Goal: Navigation & Orientation: Find specific page/section

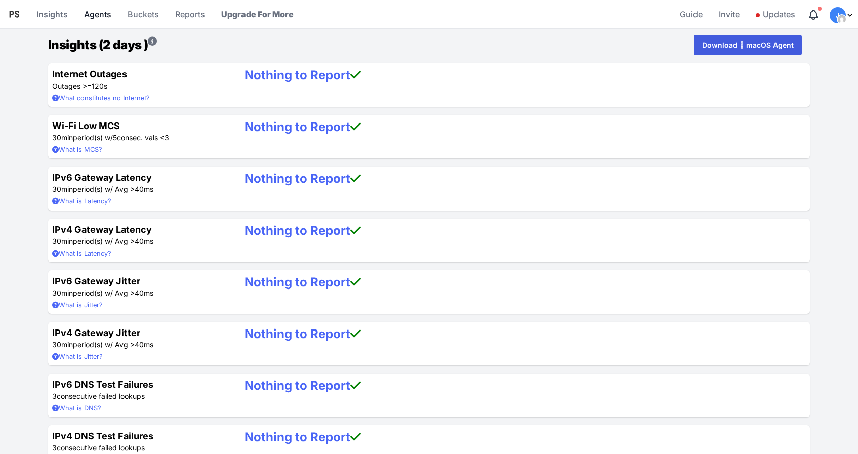
click at [94, 15] on link "Agents" at bounding box center [97, 14] width 35 height 24
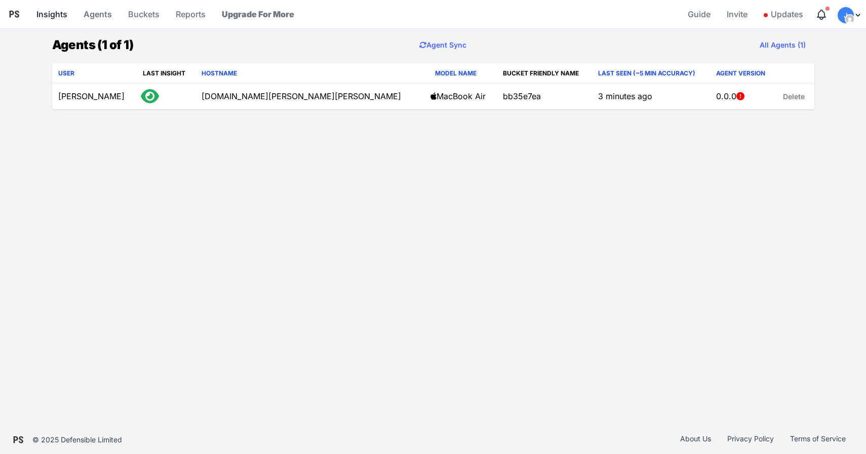
click at [46, 13] on link "Insights" at bounding box center [51, 14] width 39 height 24
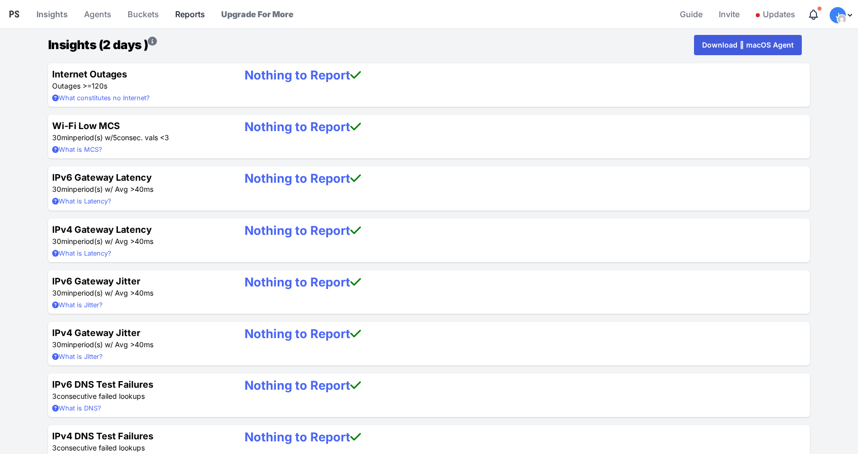
click at [186, 16] on link "Reports" at bounding box center [190, 14] width 38 height 24
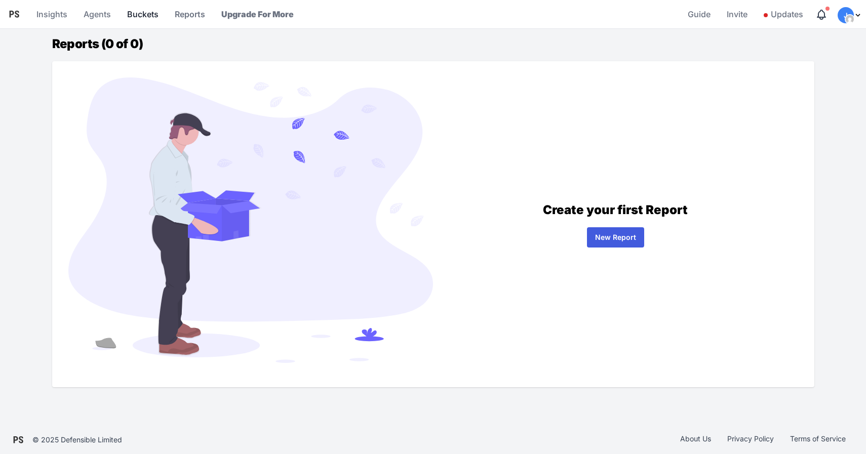
click at [147, 15] on link "Buckets" at bounding box center [142, 14] width 39 height 24
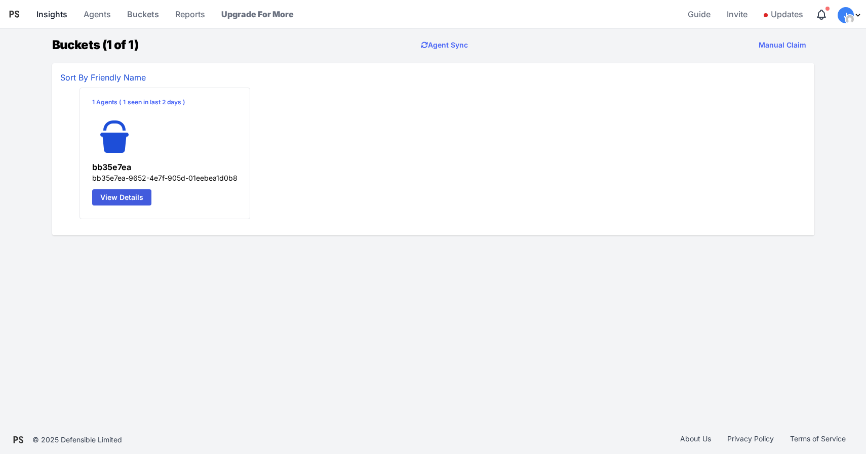
click at [47, 14] on link "Insights" at bounding box center [51, 14] width 39 height 24
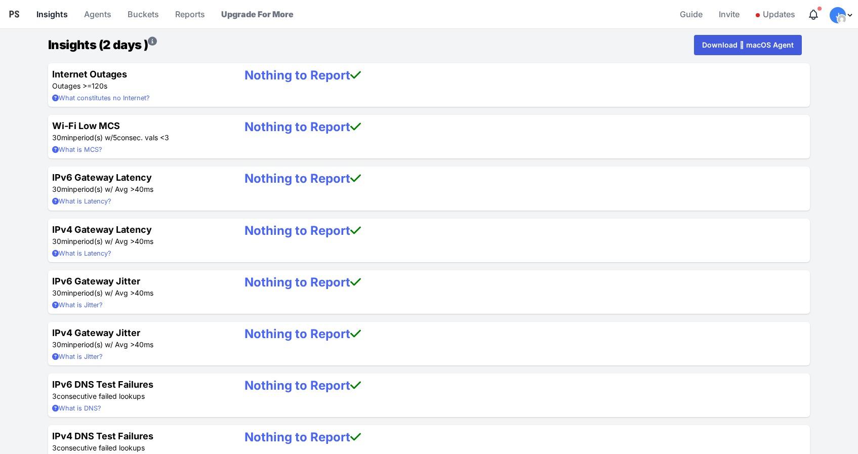
click at [51, 16] on link "Insights" at bounding box center [51, 14] width 39 height 24
click at [95, 98] on summary "What constitutes no Internet?" at bounding box center [140, 98] width 176 height 10
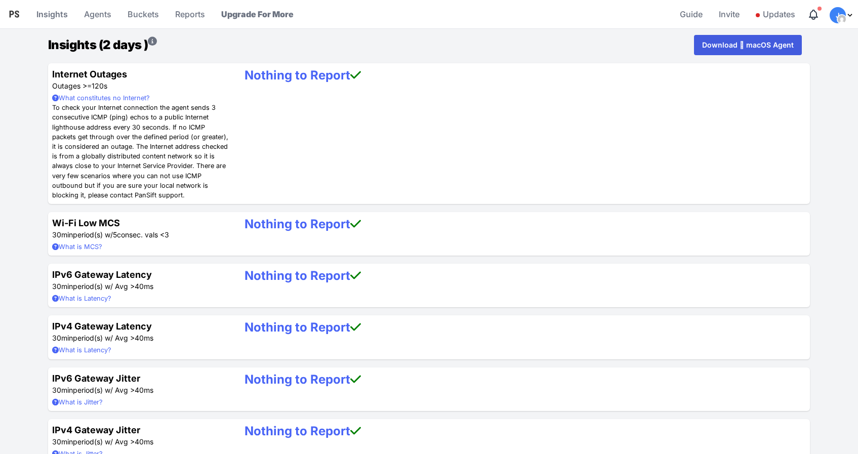
click at [95, 98] on summary "What constitutes no Internet?" at bounding box center [140, 98] width 176 height 10
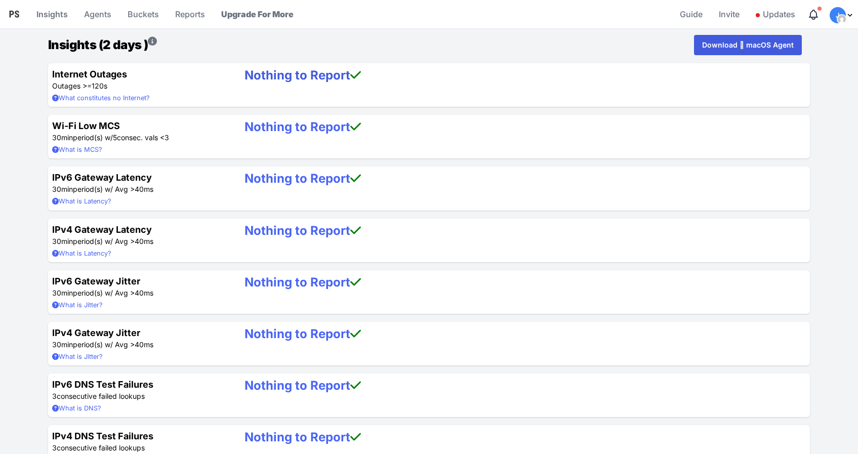
click at [305, 74] on link "Nothing to Report" at bounding box center [302, 75] width 116 height 15
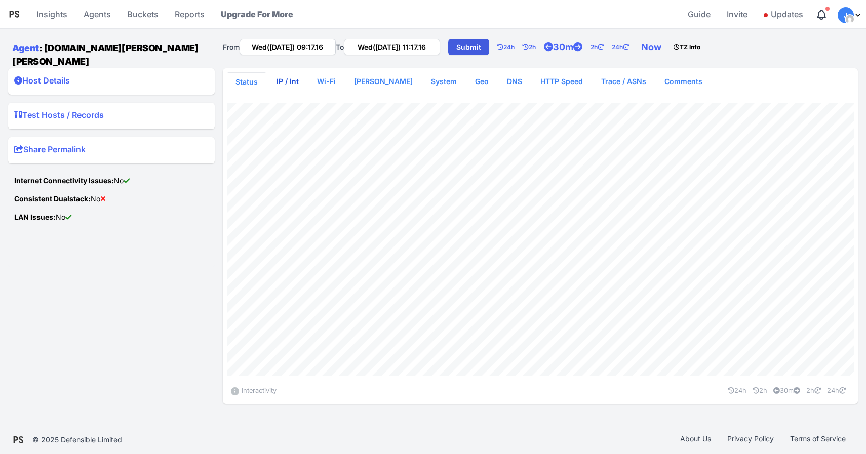
click at [285, 80] on link "IP / Int" at bounding box center [287, 81] width 38 height 18
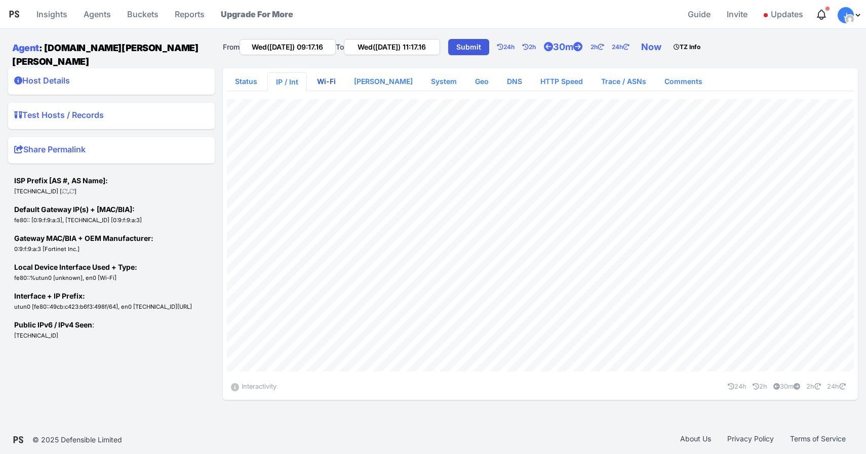
click at [326, 77] on link "Wi-Fi" at bounding box center [326, 81] width 35 height 18
